Goal: Task Accomplishment & Management: Manage account settings

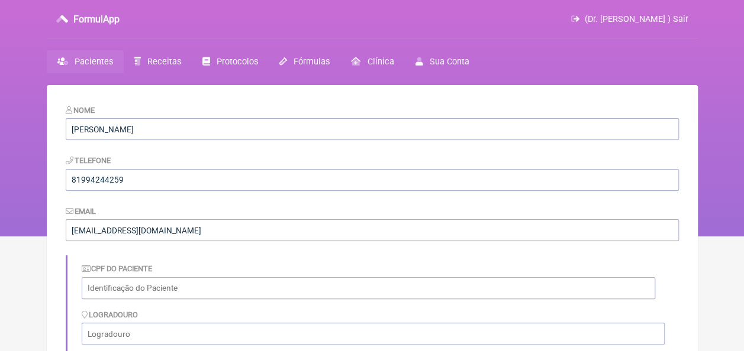
click at [111, 61] on span "Pacientes" at bounding box center [94, 62] width 38 height 10
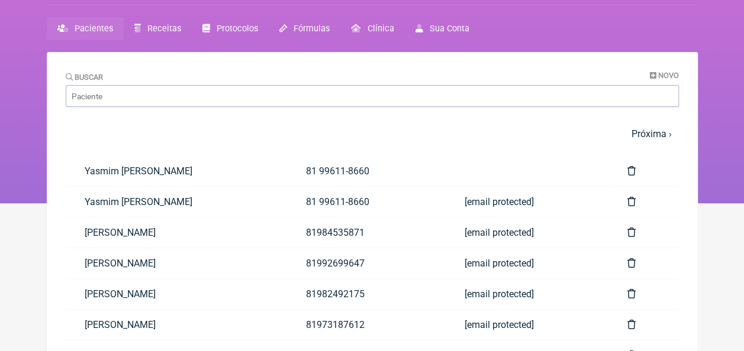
scroll to position [59, 0]
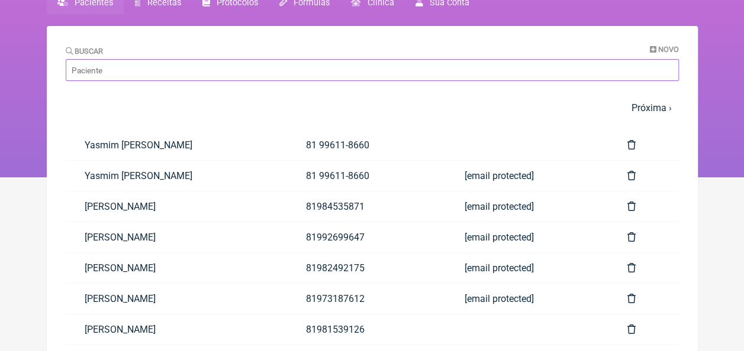
click at [306, 79] on input "Buscar" at bounding box center [372, 70] width 613 height 22
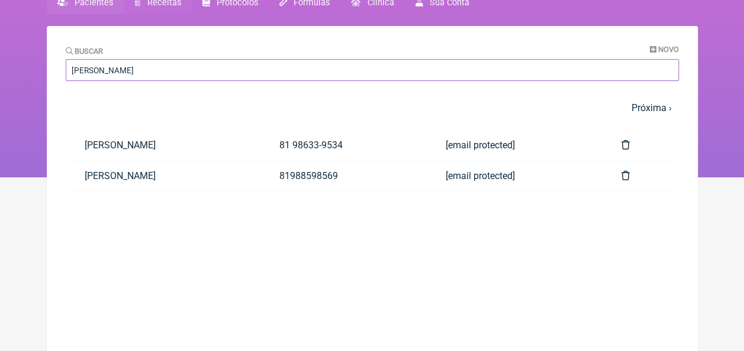
type input "[PERSON_NAME]"
click at [186, 148] on link "[PERSON_NAME]" at bounding box center [163, 145] width 195 height 30
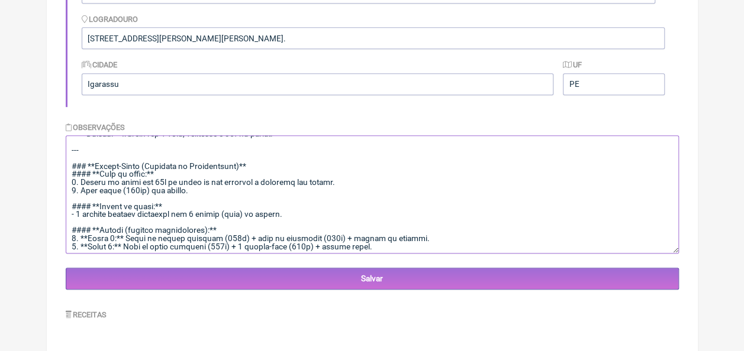
scroll to position [651, 0]
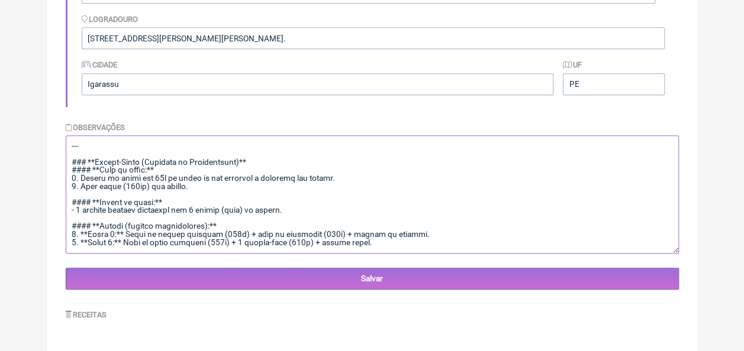
drag, startPoint x: 72, startPoint y: 146, endPoint x: 182, endPoint y: 226, distance: 136.3
click at [182, 226] on textarea at bounding box center [372, 194] width 613 height 118
click at [348, 206] on textarea at bounding box center [372, 194] width 613 height 118
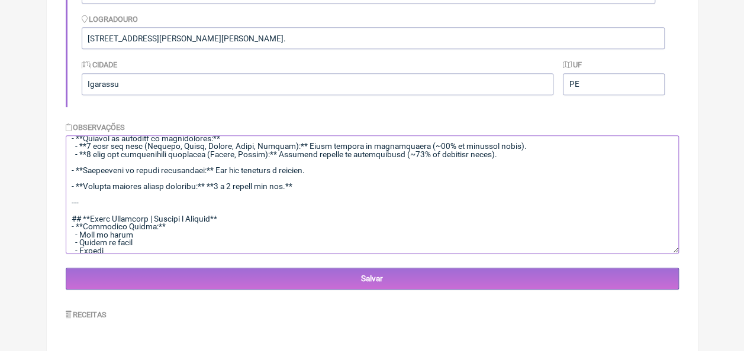
scroll to position [0, 0]
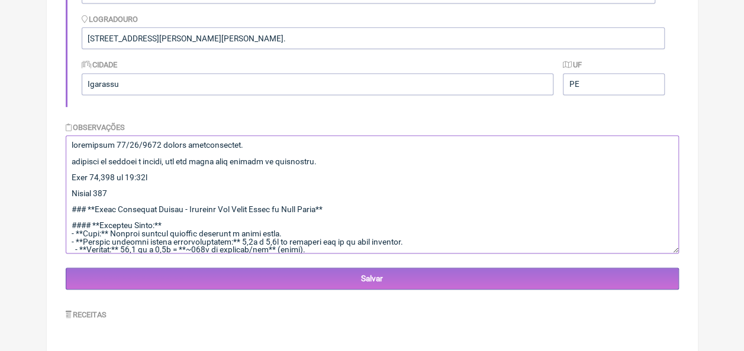
click at [69, 143] on textarea at bounding box center [372, 194] width 613 height 118
click at [124, 134] on div "Observações" at bounding box center [372, 187] width 613 height 133
click at [109, 140] on textarea at bounding box center [372, 194] width 613 height 118
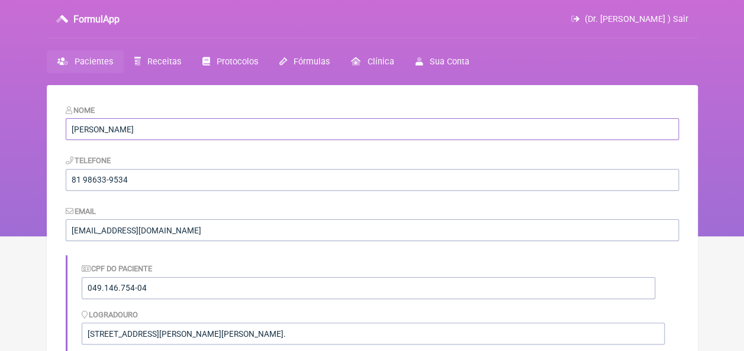
drag, startPoint x: 73, startPoint y: 127, endPoint x: 206, endPoint y: 129, distance: 133.1
click at [208, 128] on input "[PERSON_NAME]" at bounding box center [372, 129] width 613 height 22
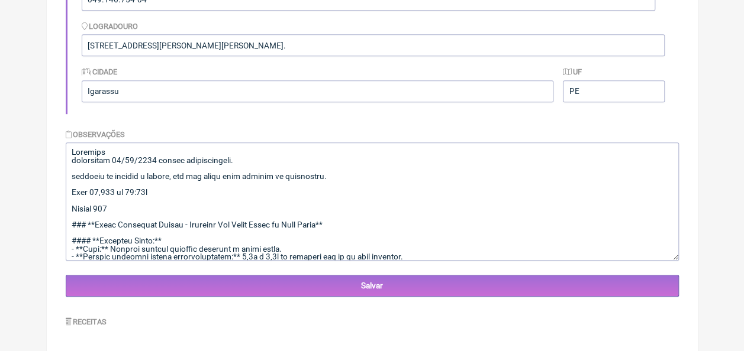
scroll to position [296, 0]
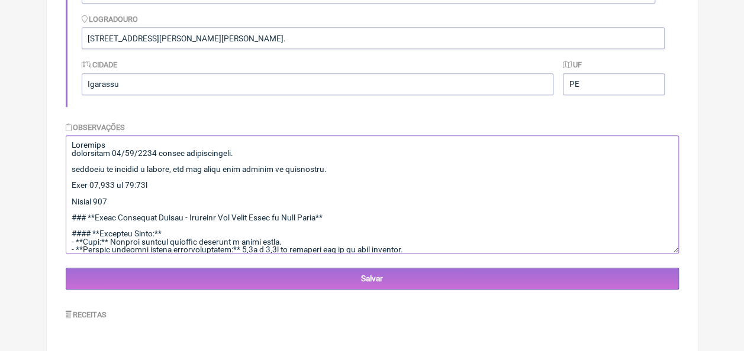
click at [146, 143] on textarea at bounding box center [372, 194] width 613 height 118
paste textarea "[PERSON_NAME]"
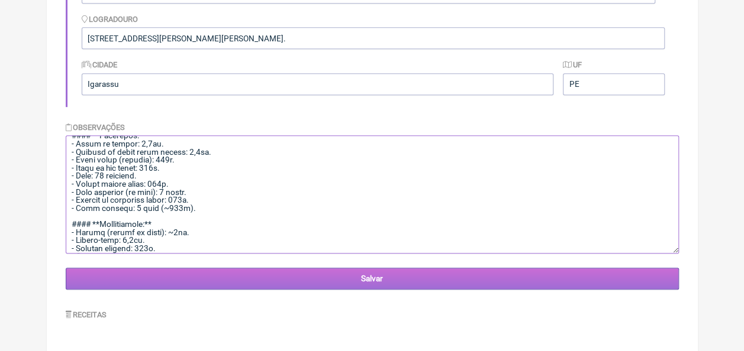
scroll to position [1326, 0]
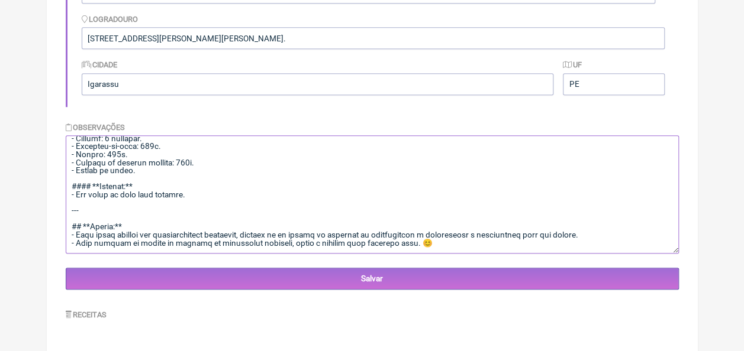
drag, startPoint x: 70, startPoint y: 146, endPoint x: 308, endPoint y: 196, distance: 243.2
click at [308, 196] on textarea at bounding box center [372, 194] width 613 height 118
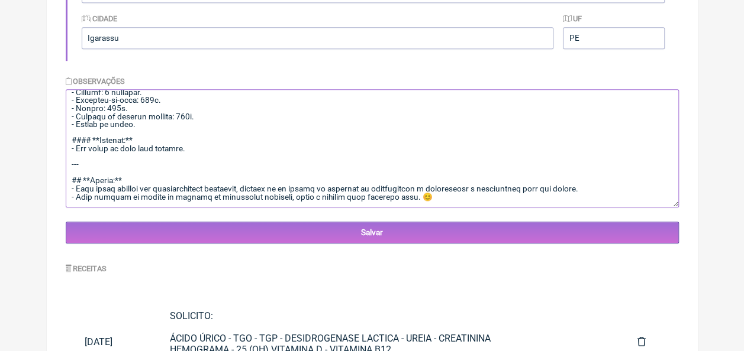
scroll to position [414, 0]
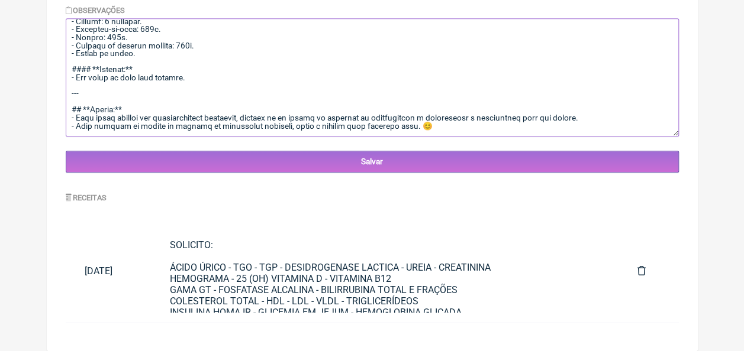
click at [439, 128] on textarea at bounding box center [372, 77] width 613 height 118
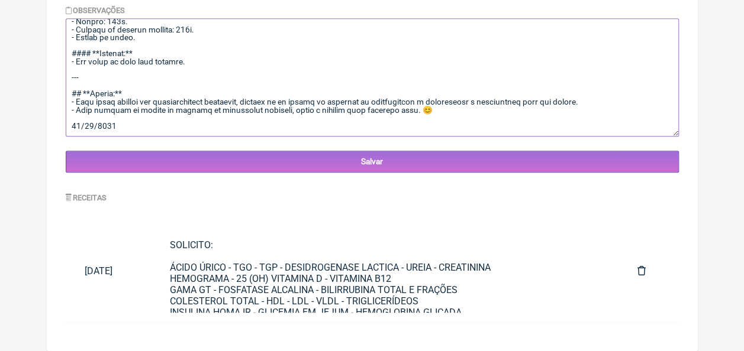
scroll to position [1354, 0]
paste textarea "Loremip Dolorsita con Adipis Elitseddoeius te Inc Utlab Etdol ma Aliq Enima Mi …"
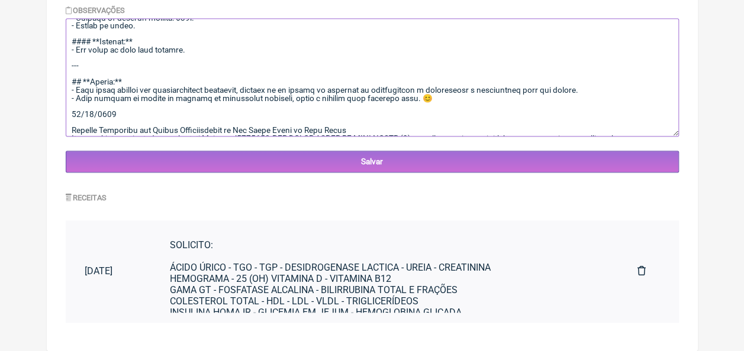
scroll to position [3349, 0]
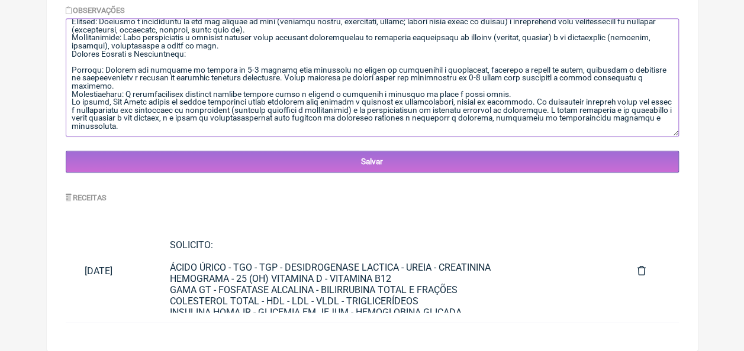
type textarea "Loremips Dol Sitam Conse ad Elit Seddo eiusmodtem 86/31/2230 incidi utlaboreetd…"
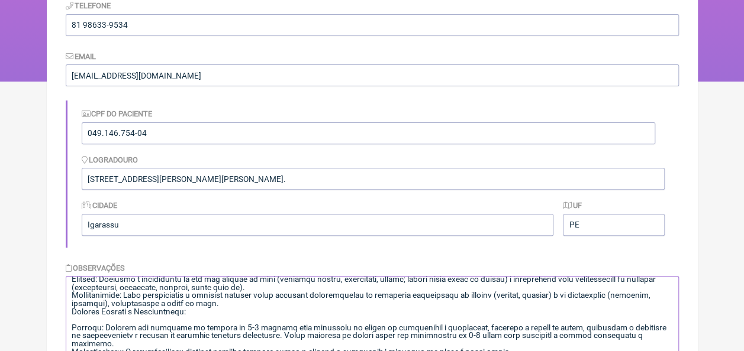
scroll to position [0, 0]
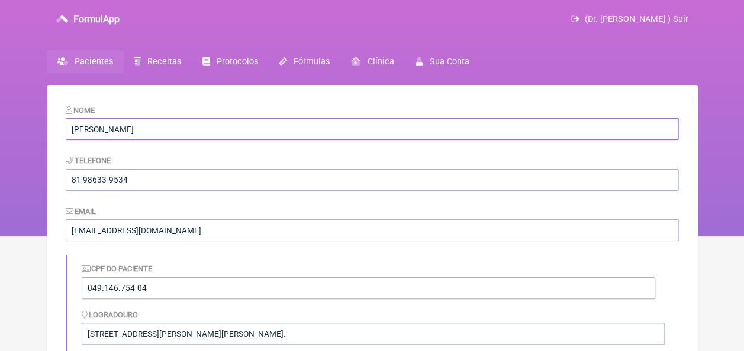
drag, startPoint x: 192, startPoint y: 131, endPoint x: 79, endPoint y: 130, distance: 113.0
click at [70, 134] on input "[PERSON_NAME]" at bounding box center [372, 129] width 613 height 22
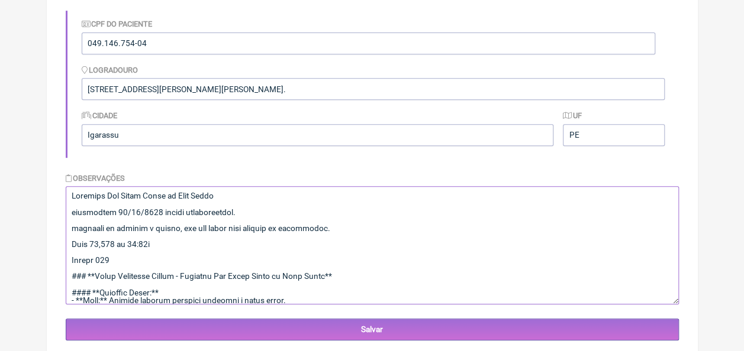
scroll to position [59, 0]
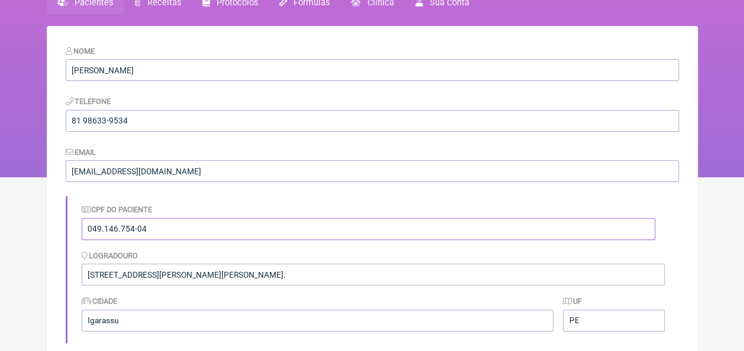
drag, startPoint x: 154, startPoint y: 227, endPoint x: 77, endPoint y: 222, distance: 77.0
click at [77, 222] on div "CPF do Paciente 049.146.754-04 [GEOGRAPHIC_DATA] [STREET_ADDRESS][PERSON_NAME][…" at bounding box center [372, 269] width 613 height 147
drag, startPoint x: 144, startPoint y: 124, endPoint x: 58, endPoint y: 123, distance: 85.8
drag, startPoint x: 222, startPoint y: 274, endPoint x: 83, endPoint y: 263, distance: 139.5
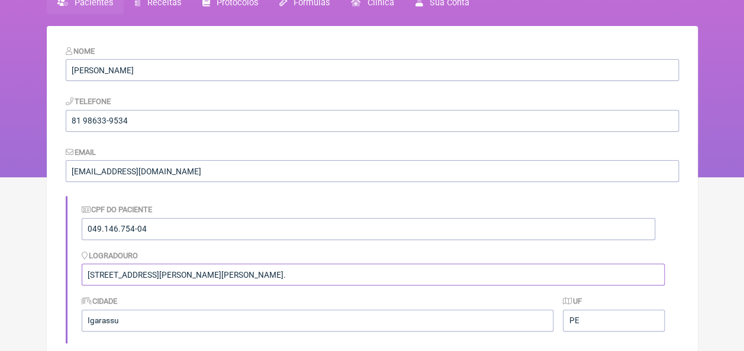
click at [83, 263] on div "Logradouro [STREET_ADDRESS][PERSON_NAME][PERSON_NAME]." at bounding box center [373, 268] width 583 height 36
